Goal: Find specific page/section: Find specific page/section

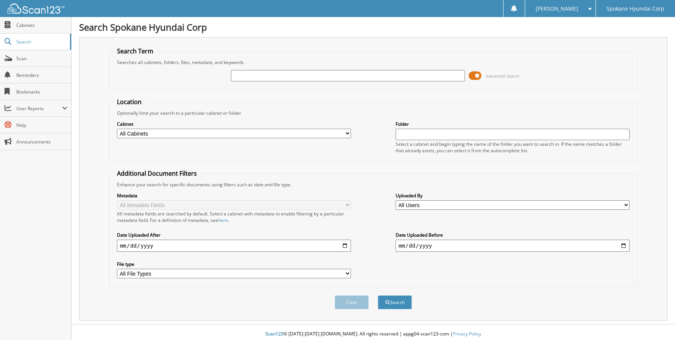
click at [327, 78] on input "text" at bounding box center [348, 75] width 234 height 11
type input "walser"
click at [378, 295] on button "Search" at bounding box center [395, 302] width 34 height 14
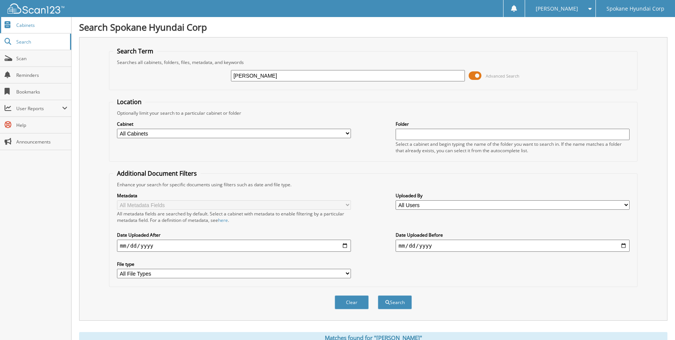
click at [32, 25] on span "Cabinets" at bounding box center [41, 25] width 51 height 6
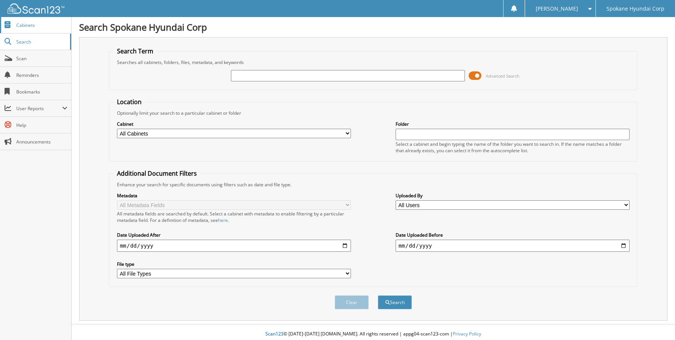
click at [24, 27] on span "Cabinets" at bounding box center [41, 25] width 51 height 6
click at [252, 72] on input "text" at bounding box center [348, 75] width 234 height 11
type input "WALSER, GALADRIEL"
click at [378, 295] on button "Search" at bounding box center [395, 302] width 34 height 14
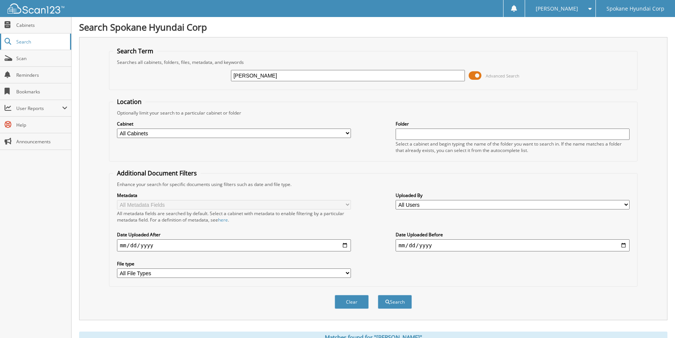
click at [8, 46] on link "Search" at bounding box center [35, 42] width 71 height 16
